Goal: Navigation & Orientation: Find specific page/section

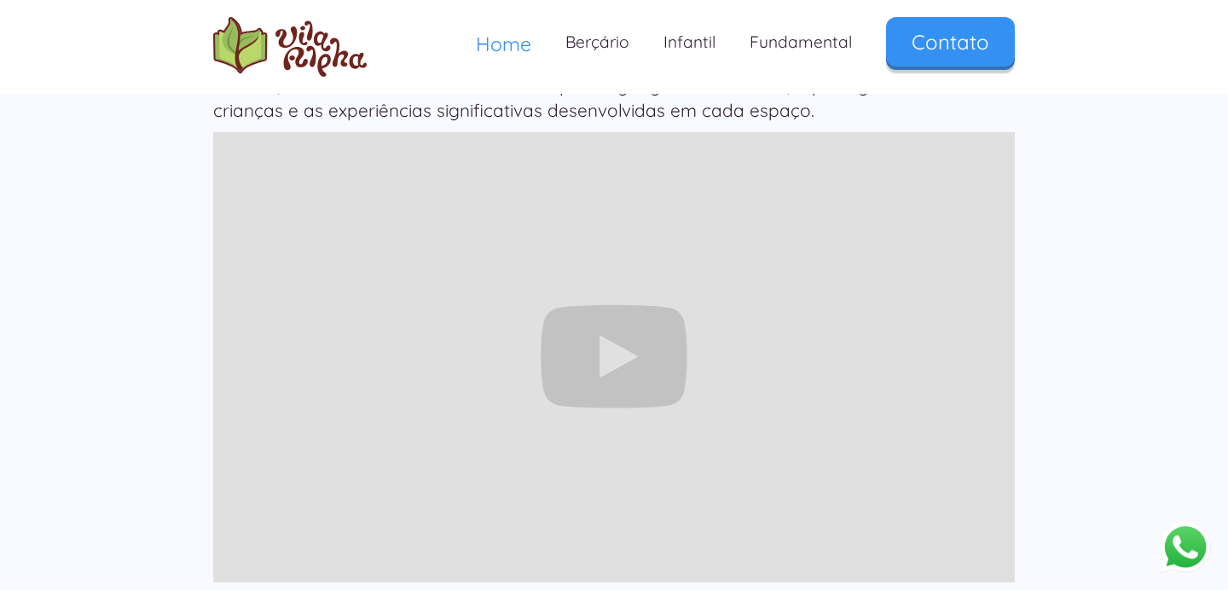
scroll to position [1645, 0]
click at [687, 46] on link "Infantil" at bounding box center [689, 42] width 86 height 50
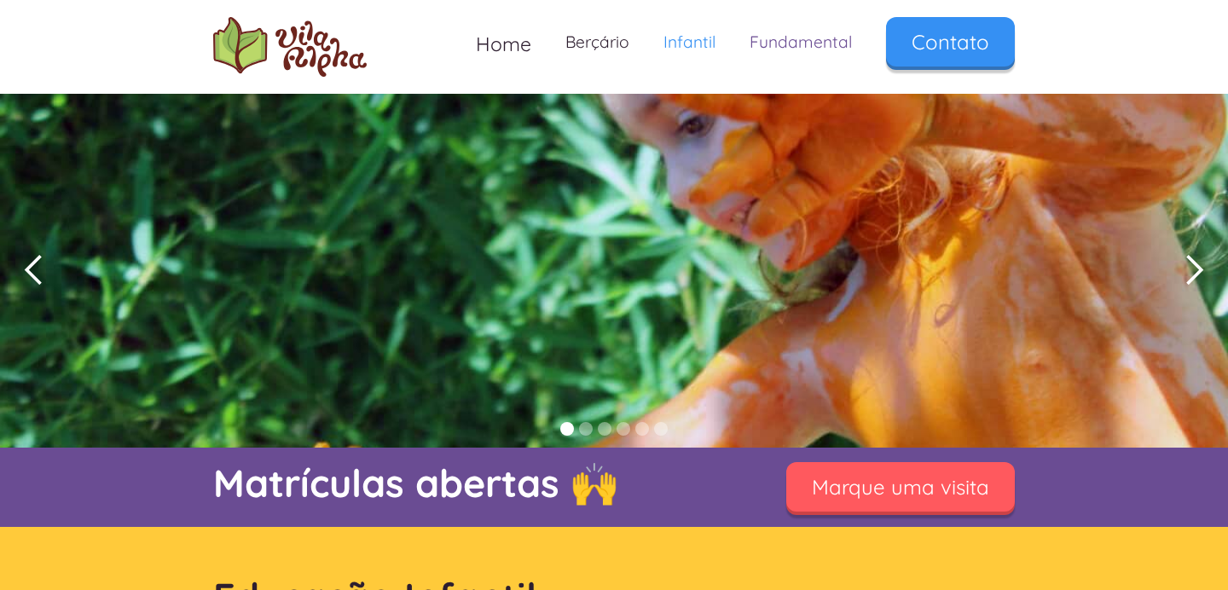
click at [785, 47] on link "Fundamental" at bounding box center [801, 42] width 136 height 50
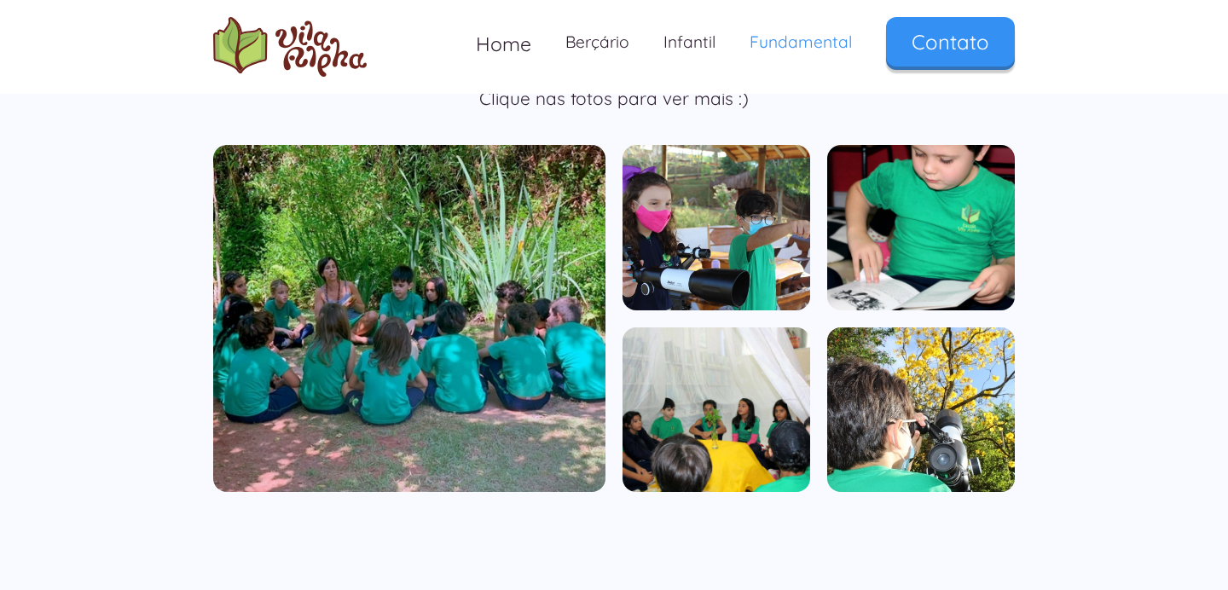
scroll to position [1012, 0]
